Goal: Check status: Check status

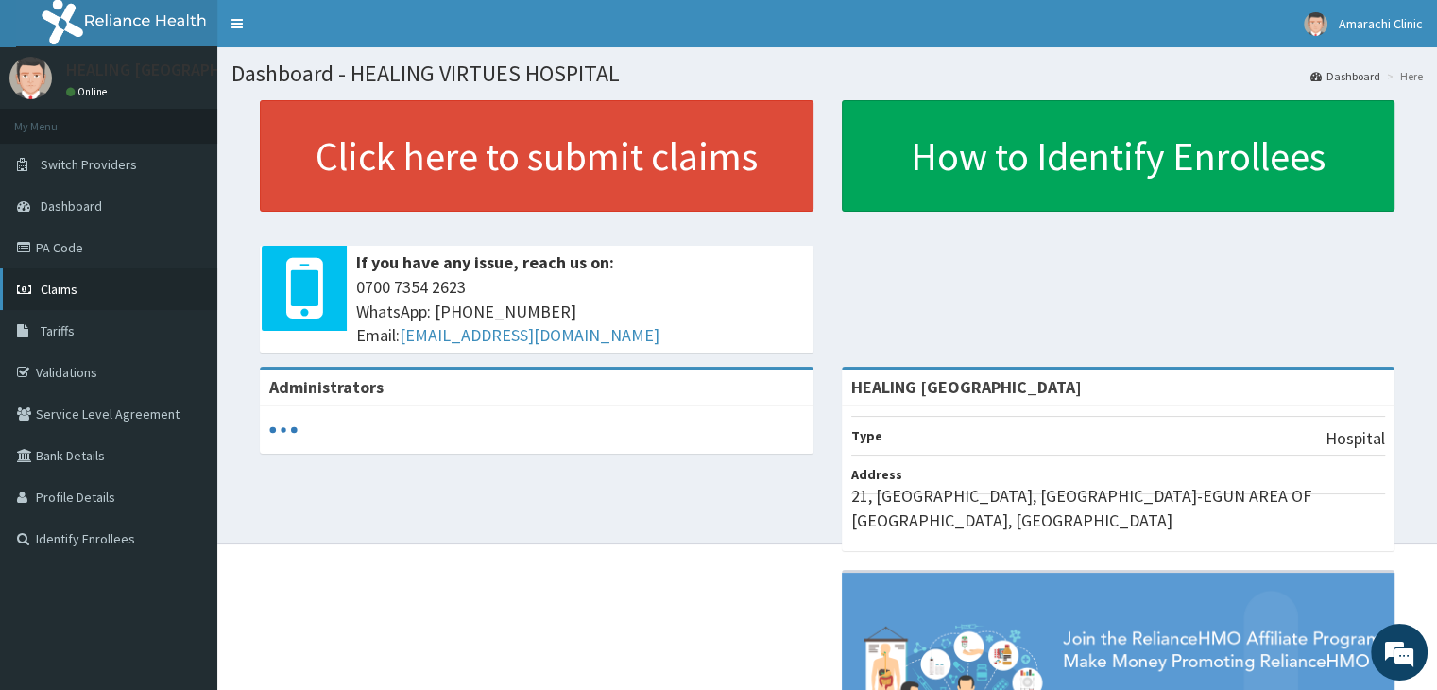
click at [57, 287] on span "Claims" at bounding box center [59, 289] width 37 height 17
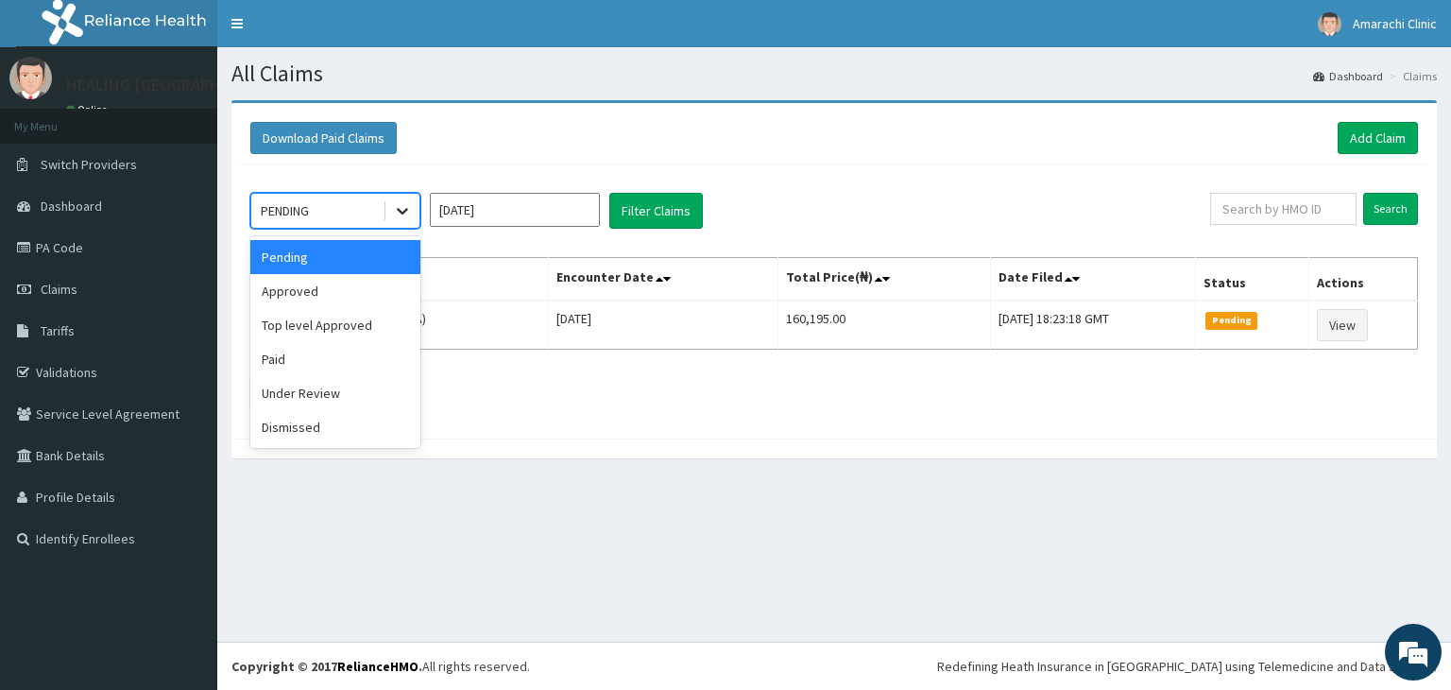
click at [406, 205] on icon at bounding box center [402, 210] width 19 height 19
click at [317, 299] on div "Approved" at bounding box center [335, 291] width 170 height 34
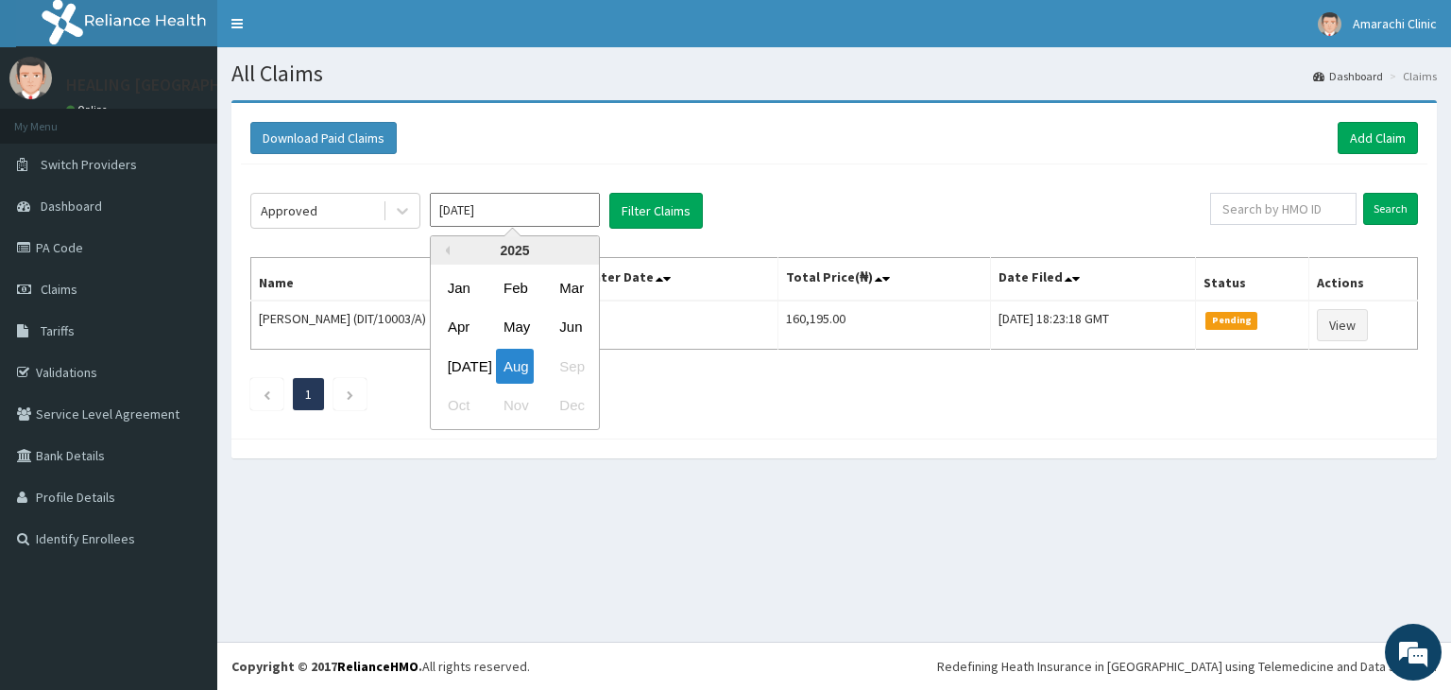
click at [558, 209] on input "[DATE]" at bounding box center [515, 210] width 170 height 34
click at [453, 370] on div "[DATE]" at bounding box center [459, 366] width 38 height 35
click at [555, 204] on input "[DATE]" at bounding box center [515, 210] width 170 height 34
click at [507, 376] on div "Aug" at bounding box center [515, 366] width 38 height 35
type input "[DATE]"
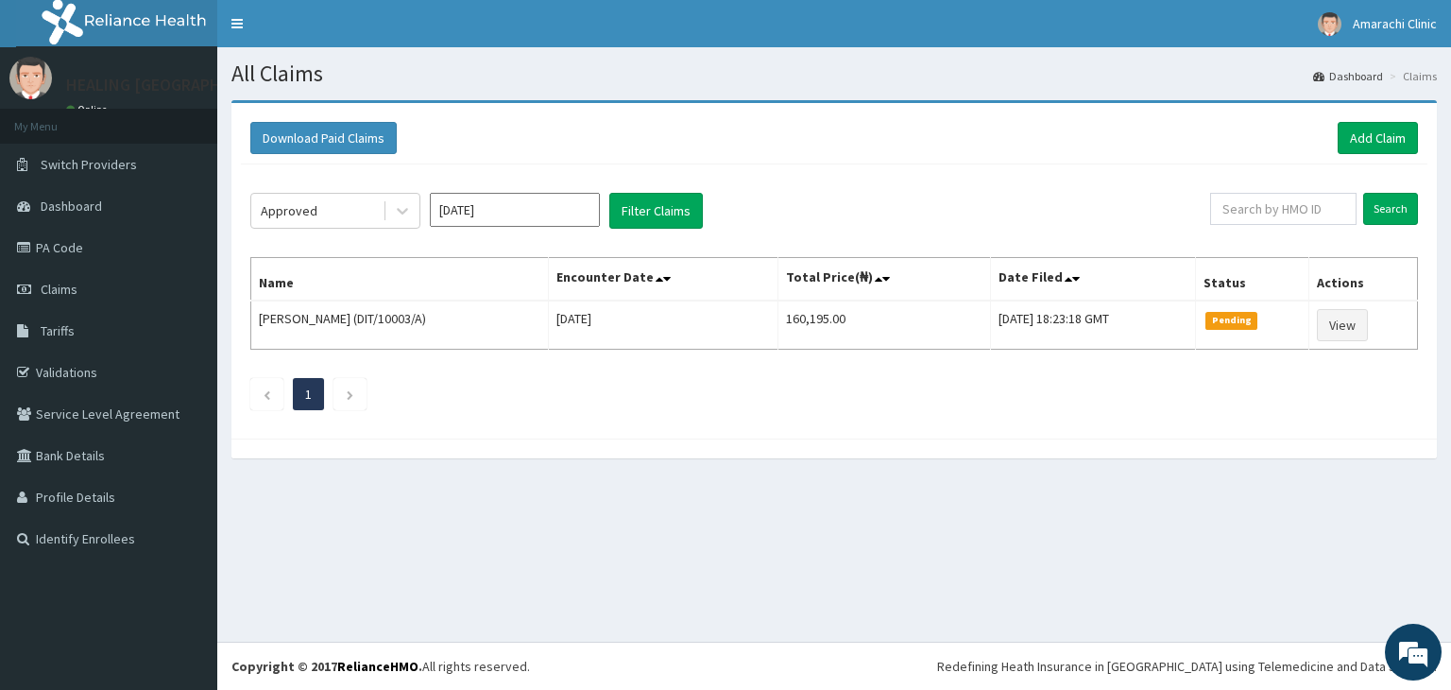
click at [653, 232] on div "Approved [DATE] Filter Claims Search Name Encounter Date Total Price(₦) Date Fi…" at bounding box center [834, 296] width 1187 height 265
click at [654, 216] on button "Filter Claims" at bounding box center [657, 211] width 94 height 36
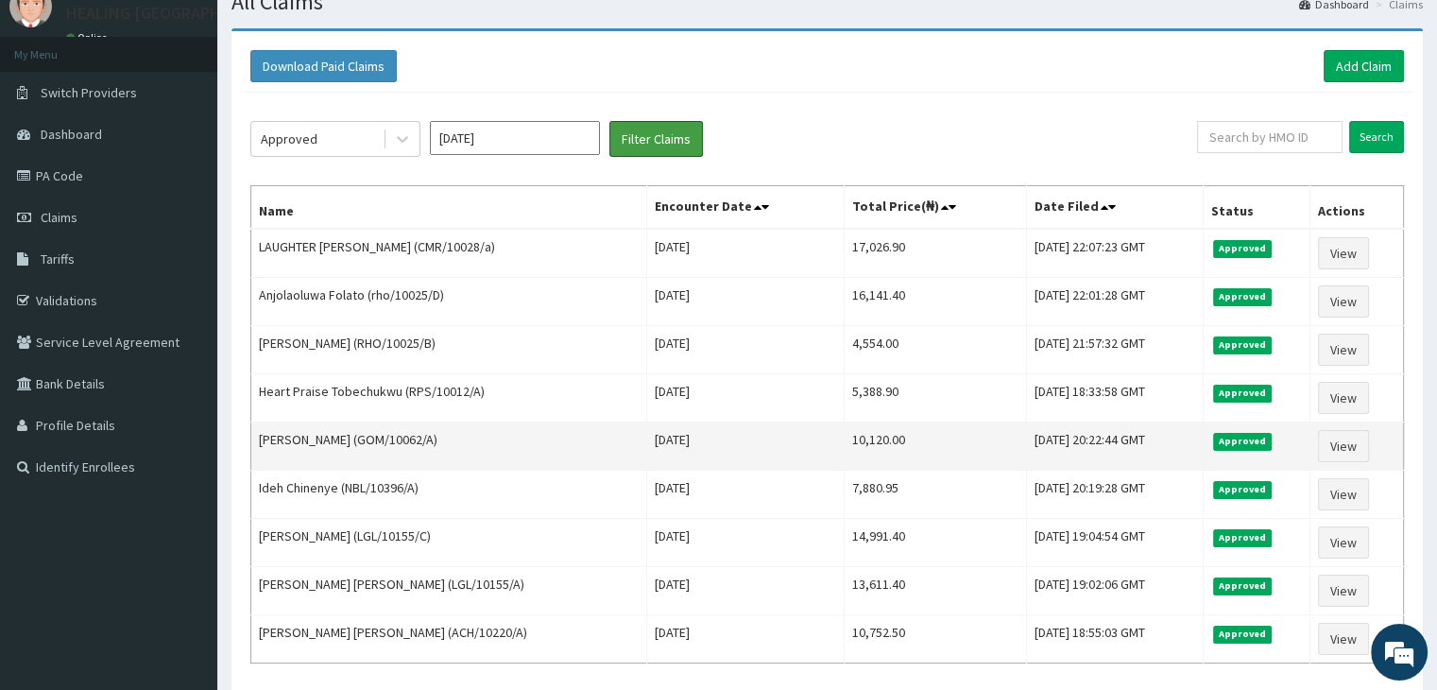
scroll to position [39, 0]
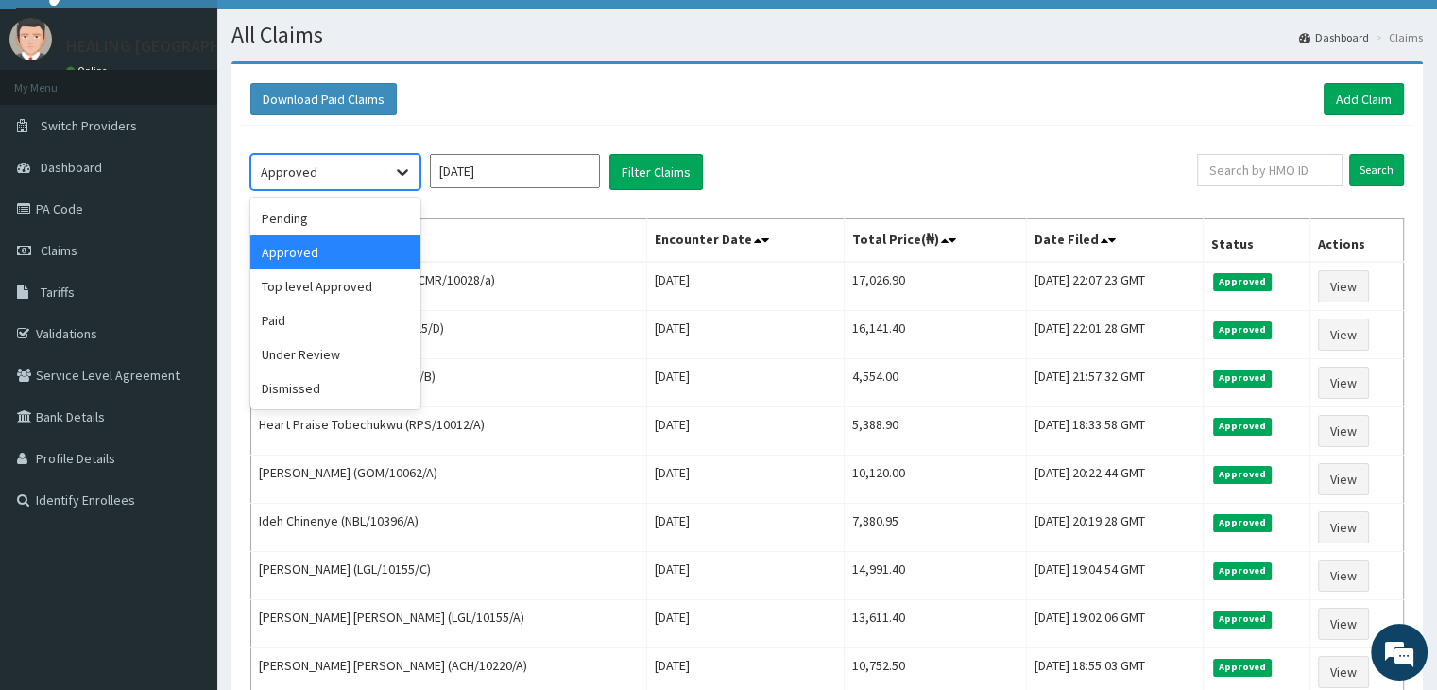
click at [398, 164] on icon at bounding box center [402, 172] width 19 height 19
click at [312, 324] on div "Paid" at bounding box center [335, 320] width 170 height 34
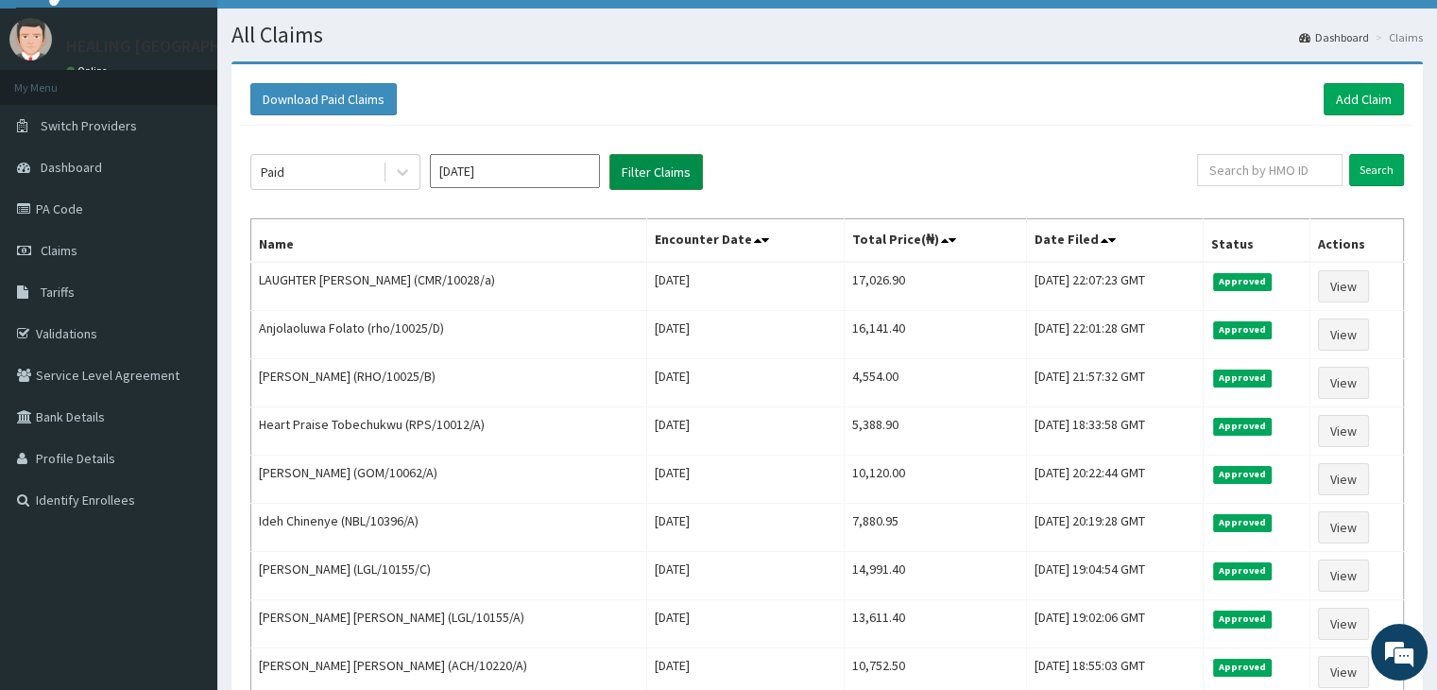
click at [672, 174] on button "Filter Claims" at bounding box center [657, 172] width 94 height 36
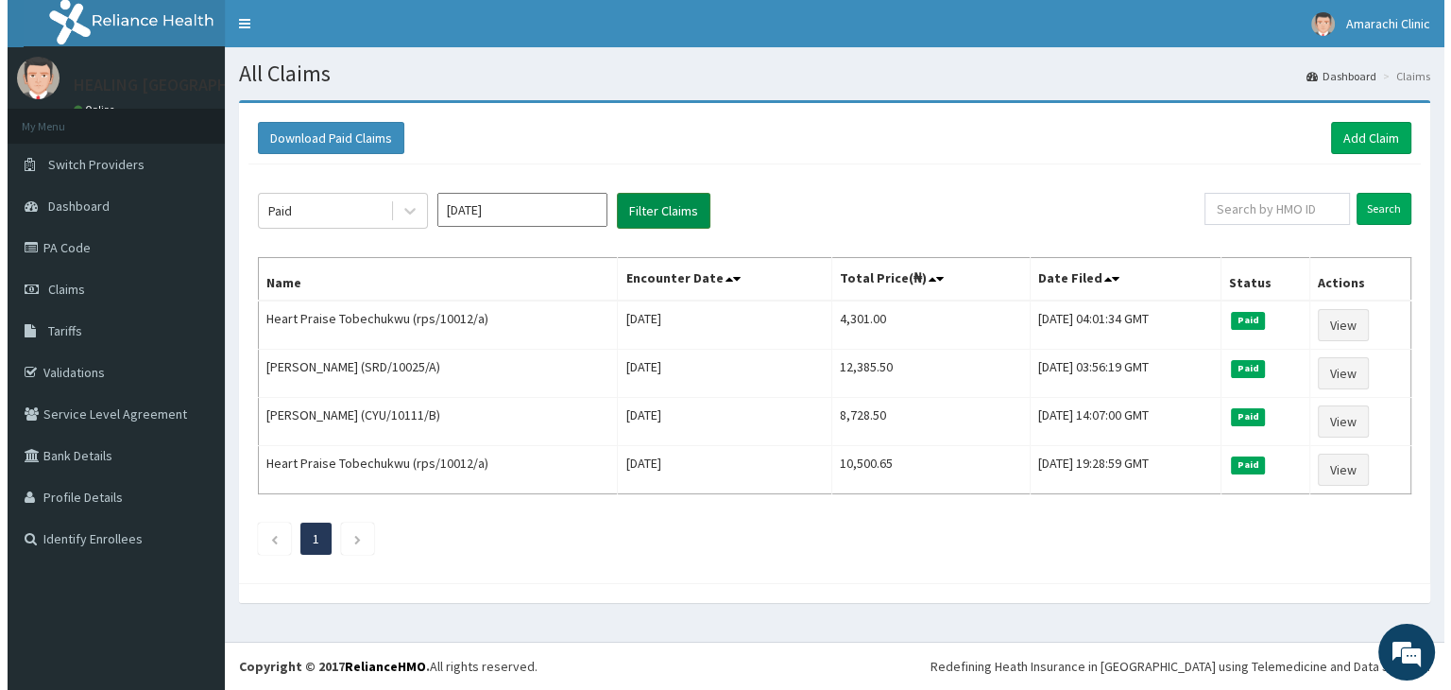
scroll to position [0, 0]
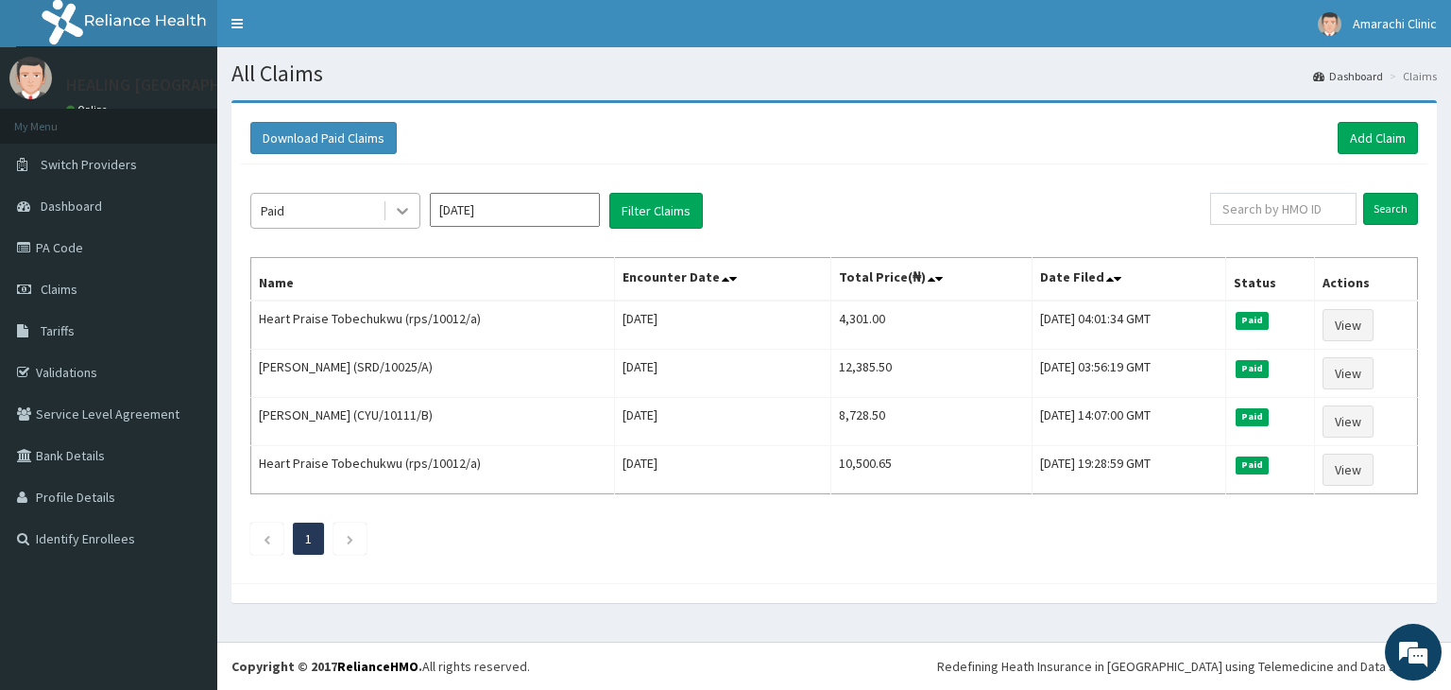
click at [399, 206] on icon at bounding box center [402, 210] width 19 height 19
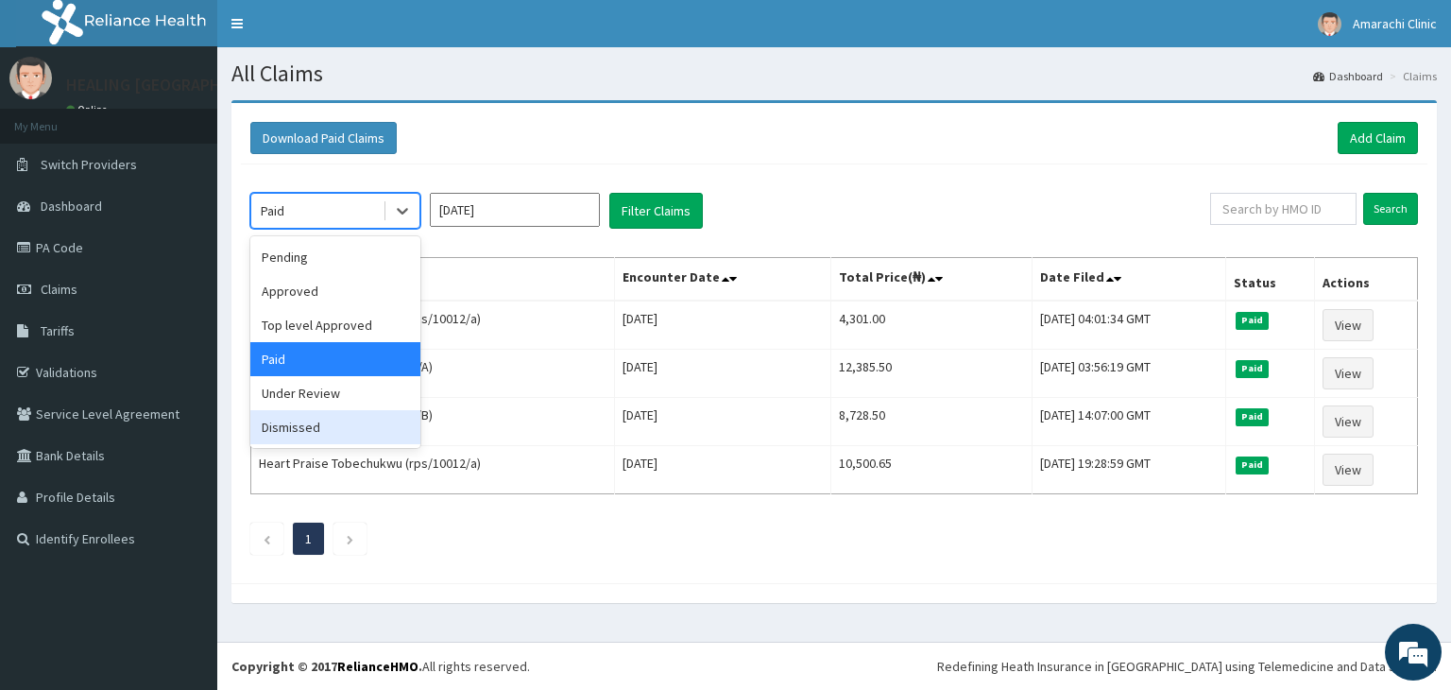
click at [343, 416] on div "Dismissed" at bounding box center [335, 427] width 170 height 34
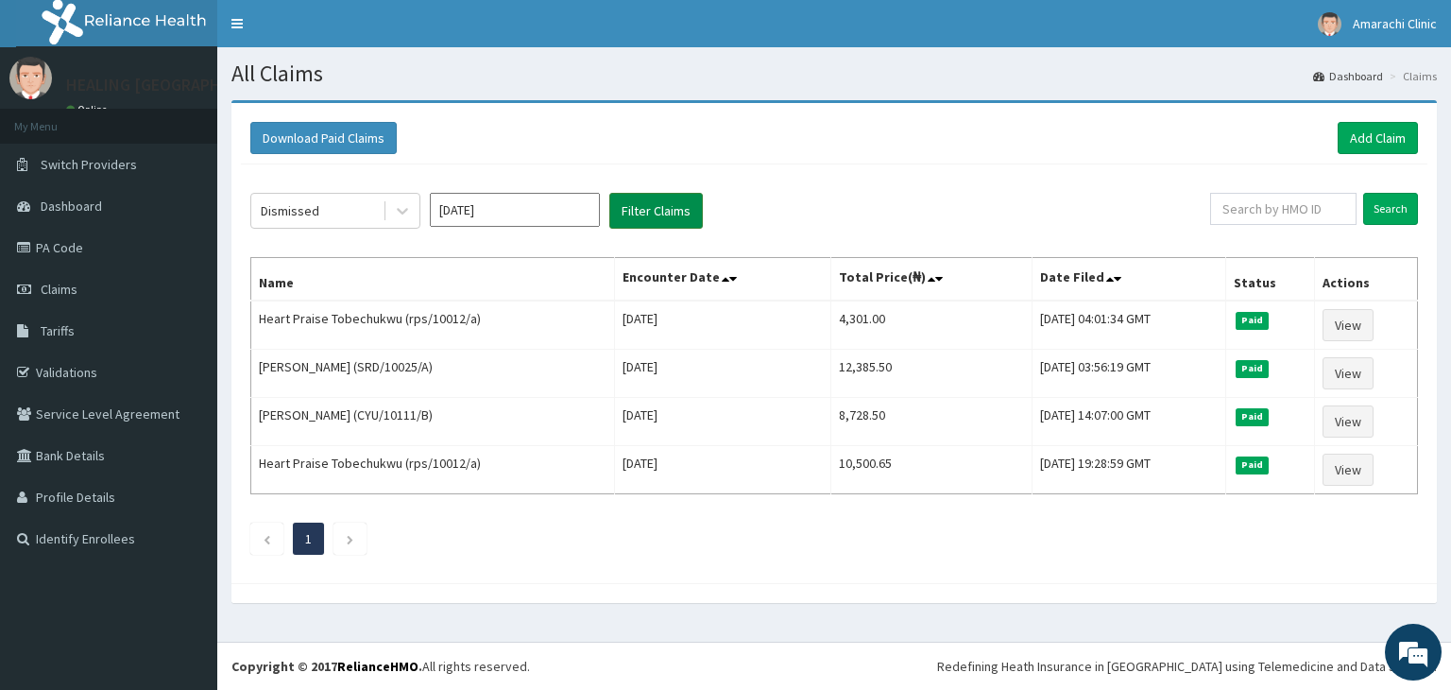
click at [669, 217] on button "Filter Claims" at bounding box center [657, 211] width 94 height 36
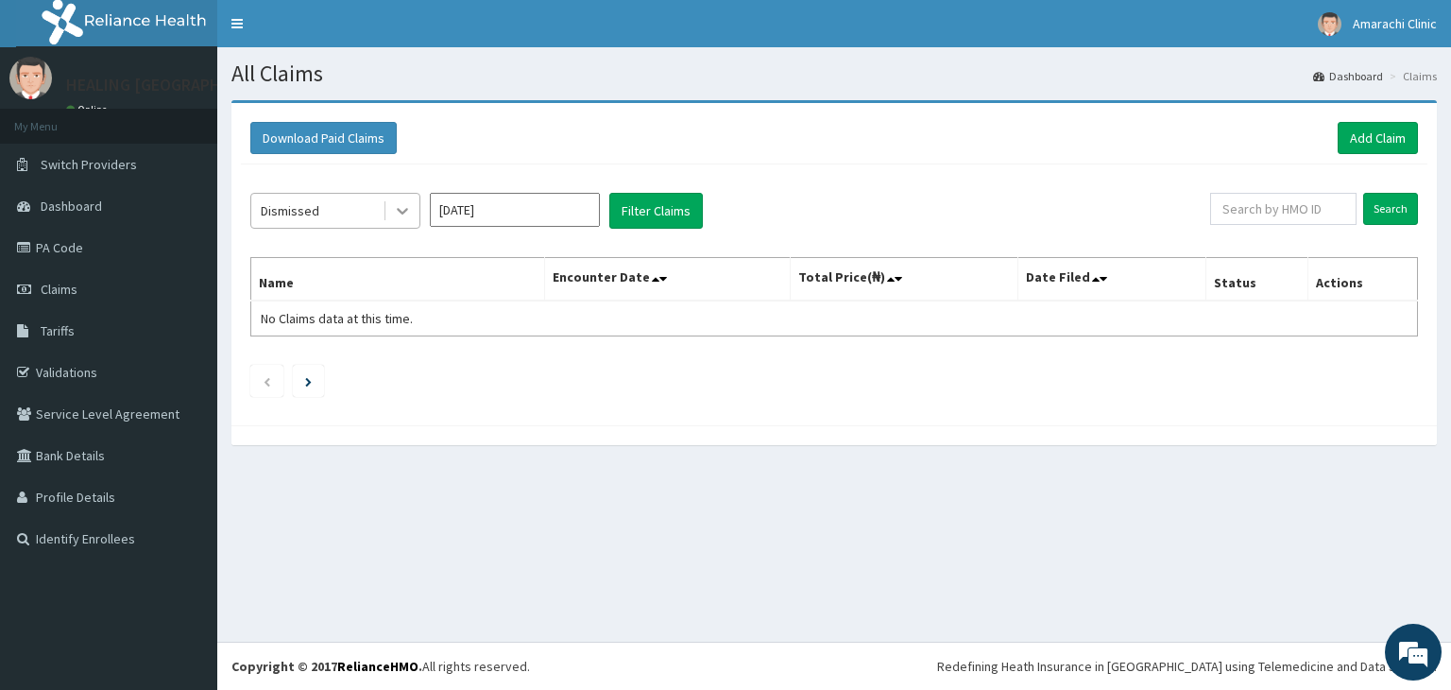
click at [403, 211] on icon at bounding box center [402, 212] width 11 height 7
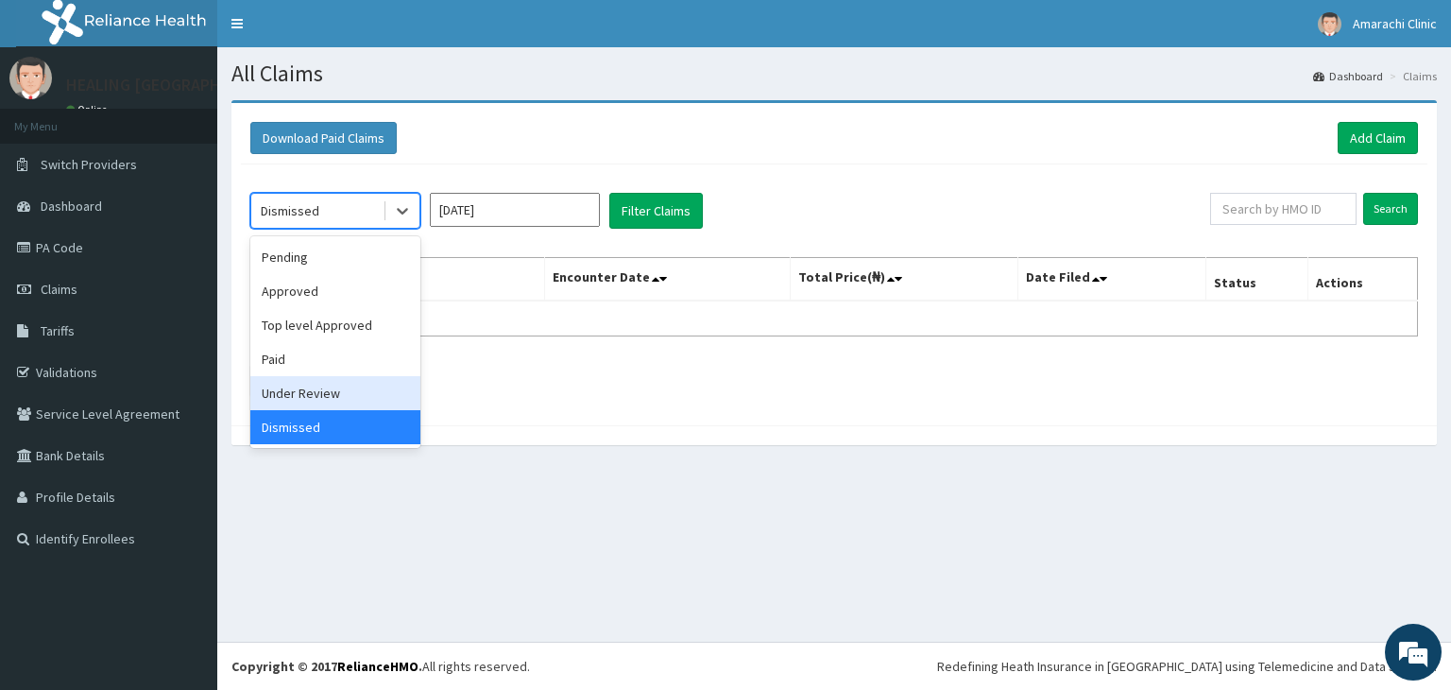
click at [332, 394] on div "Under Review" at bounding box center [335, 393] width 170 height 34
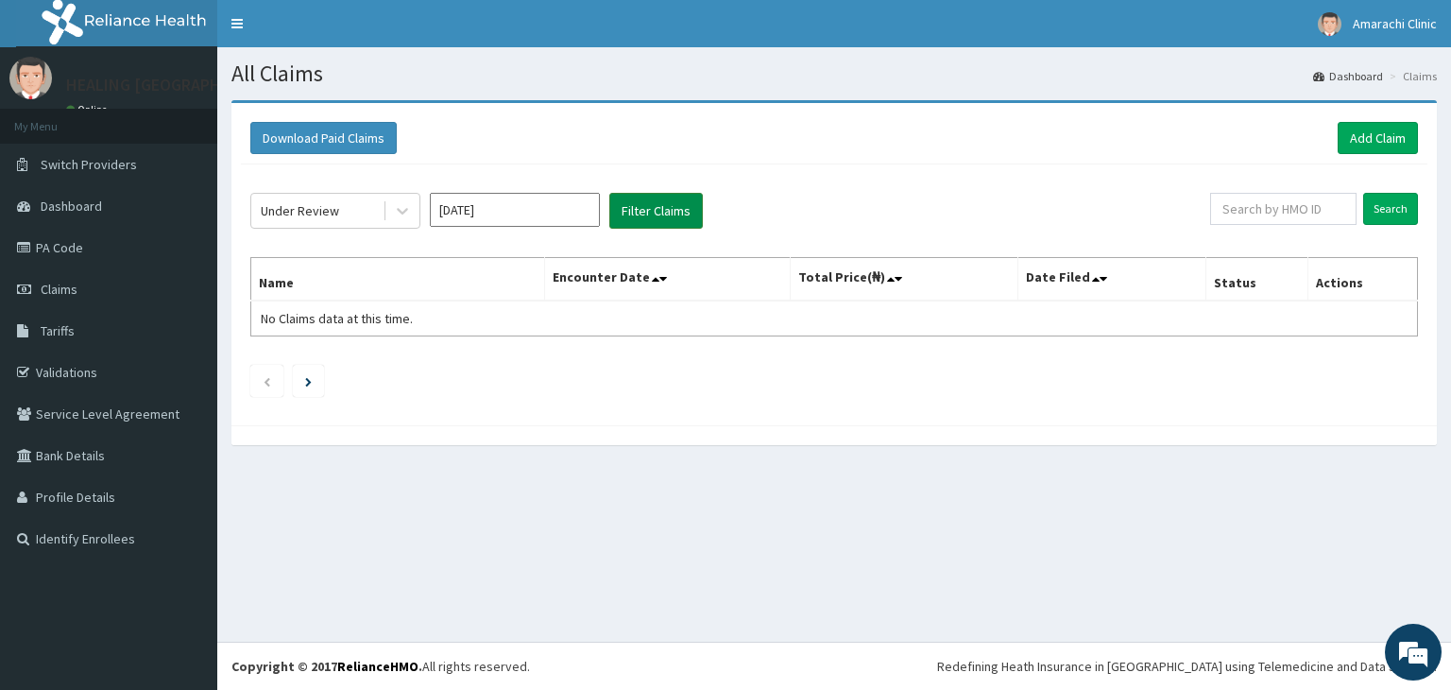
click at [666, 194] on button "Filter Claims" at bounding box center [657, 211] width 94 height 36
click at [661, 214] on button "Filter Claims" at bounding box center [657, 211] width 94 height 36
click at [661, 212] on button "Filter Claims" at bounding box center [657, 211] width 94 height 36
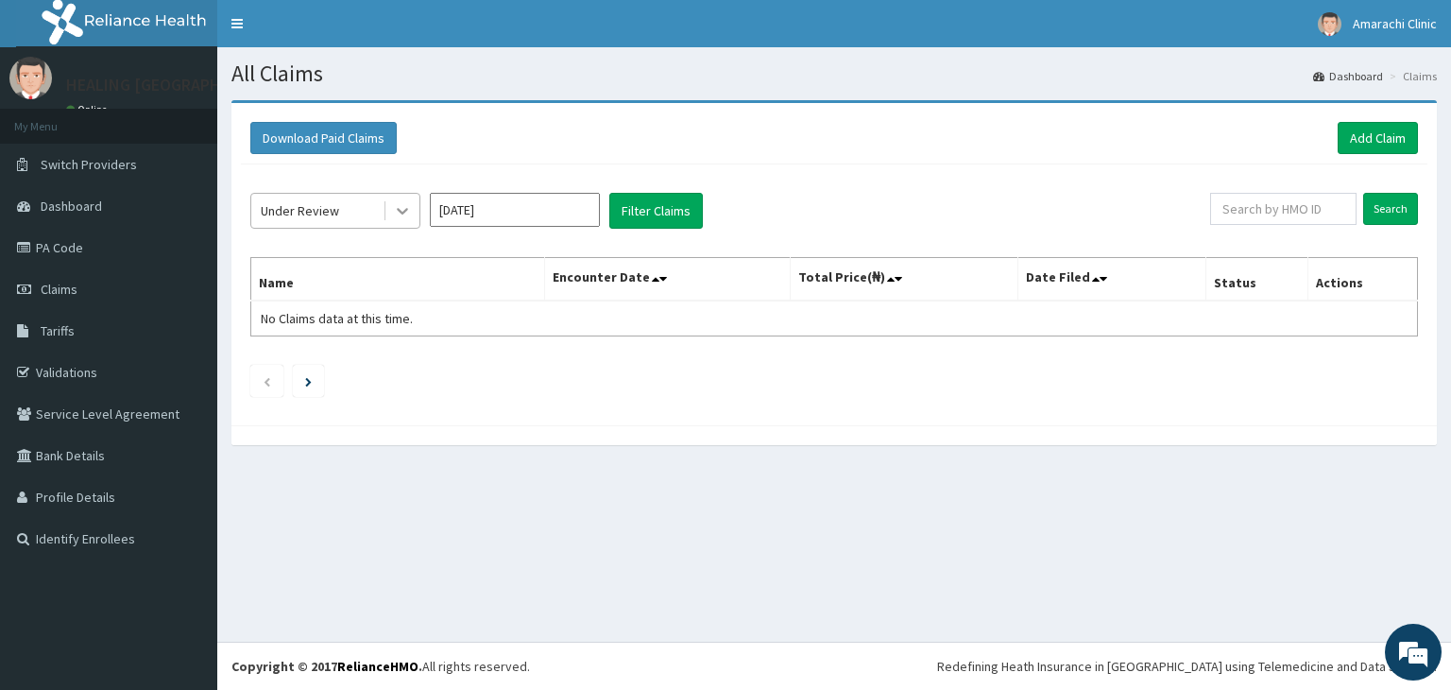
click at [405, 215] on icon at bounding box center [402, 210] width 19 height 19
